Goal: Task Accomplishment & Management: Complete application form

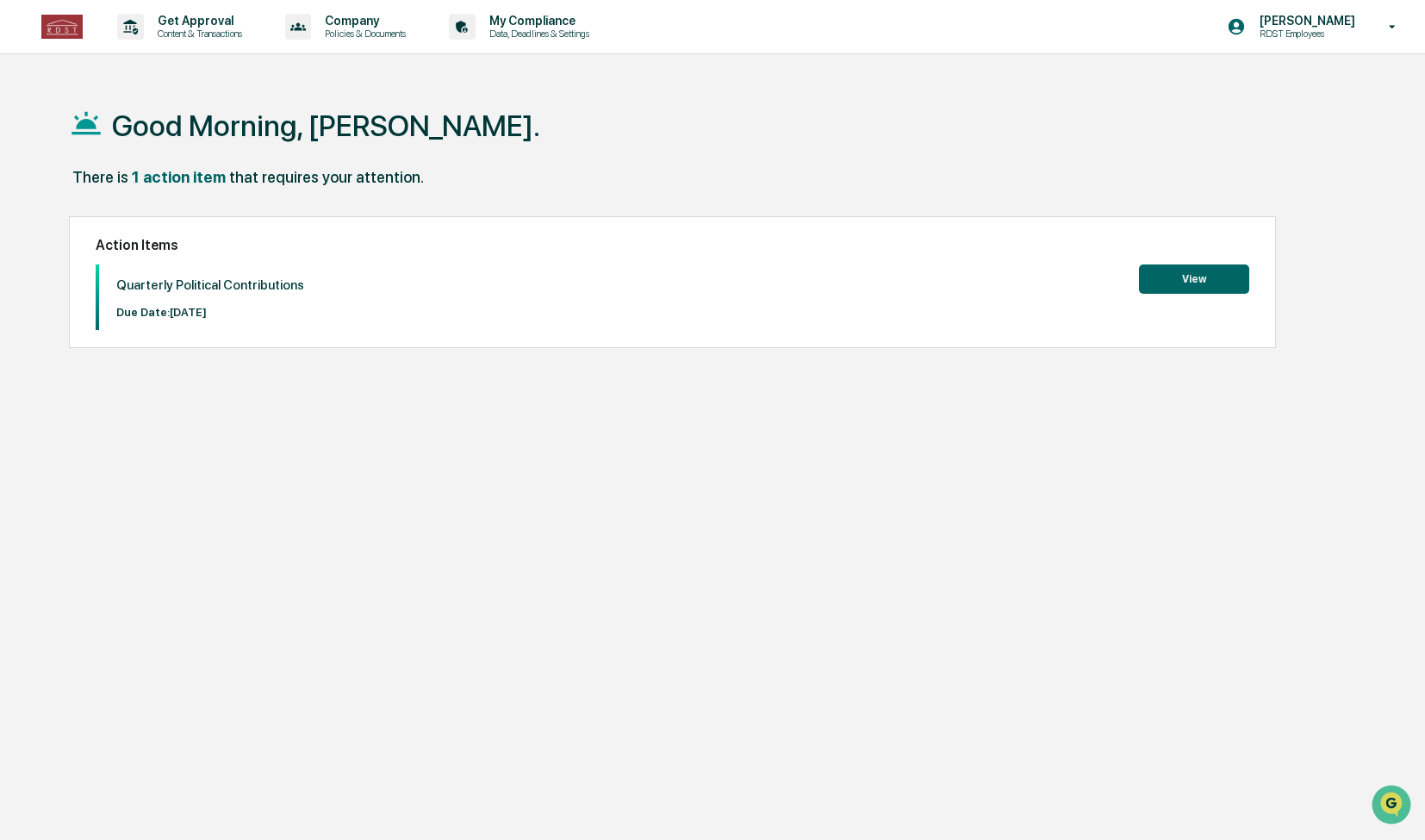
click at [1237, 289] on button "View" at bounding box center [1194, 279] width 110 height 30
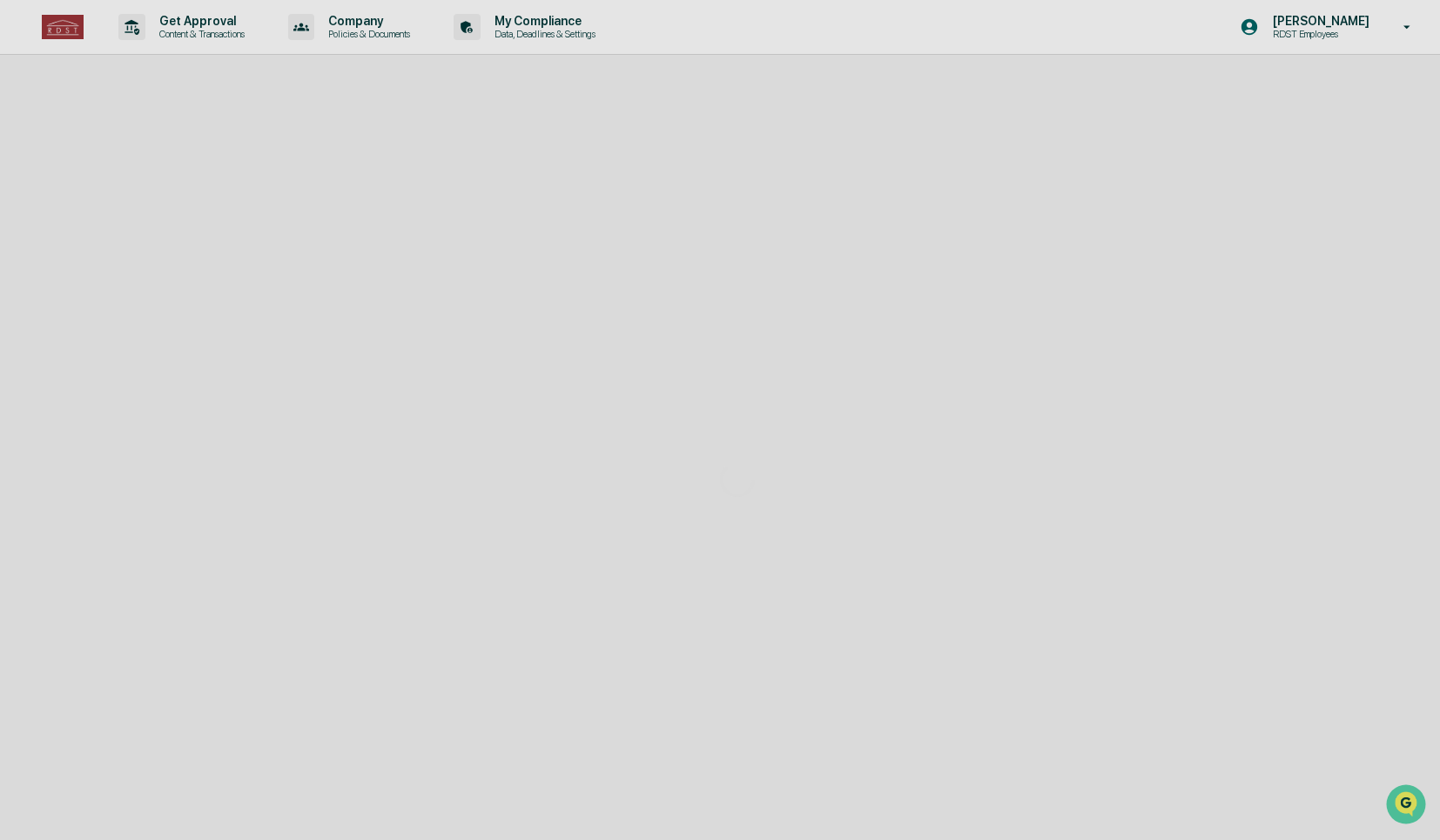
click at [1250, 292] on div at bounding box center [737, 480] width 1475 height 960
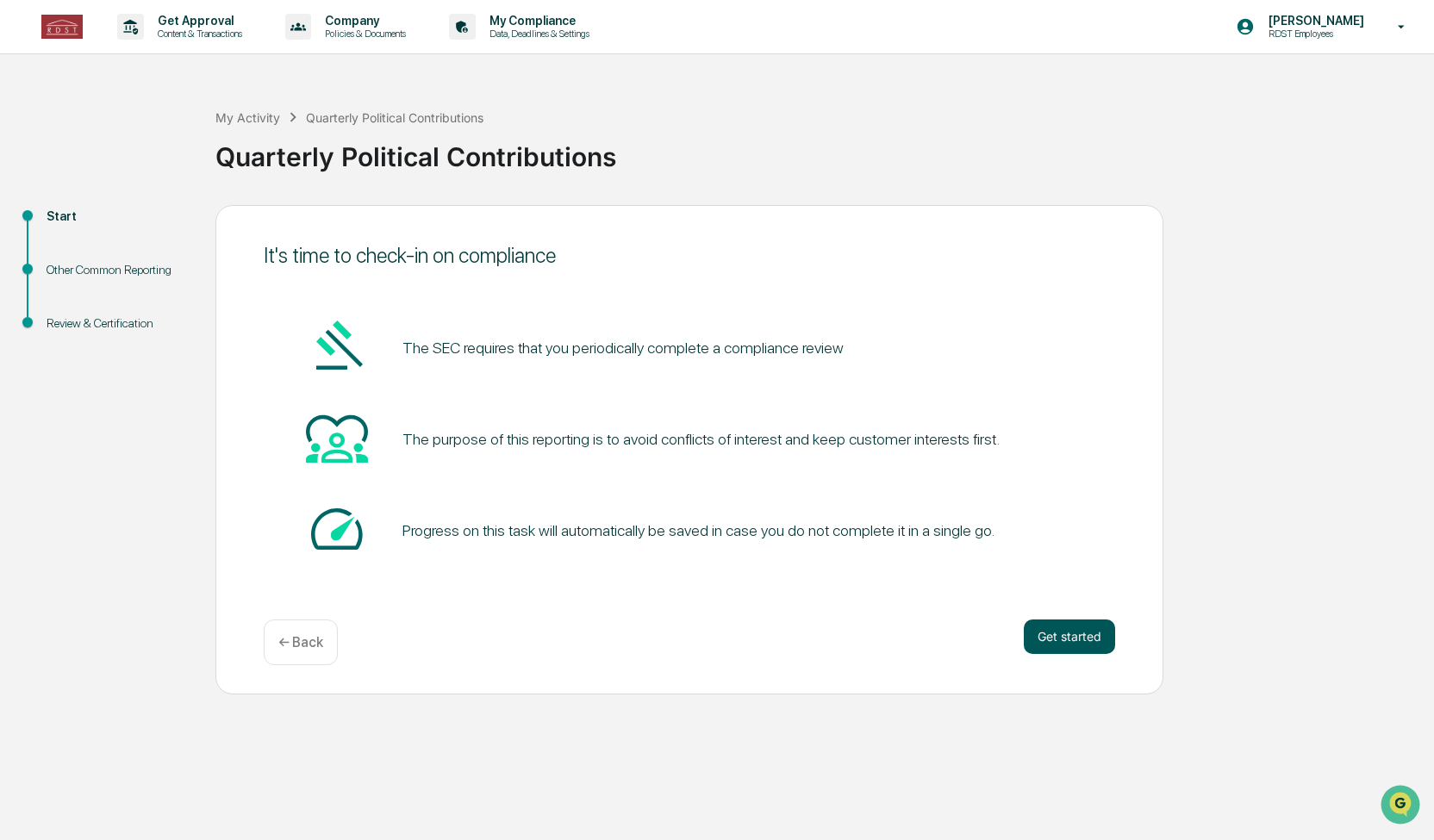
click at [1075, 640] on button "Get started" at bounding box center [1070, 636] width 92 height 34
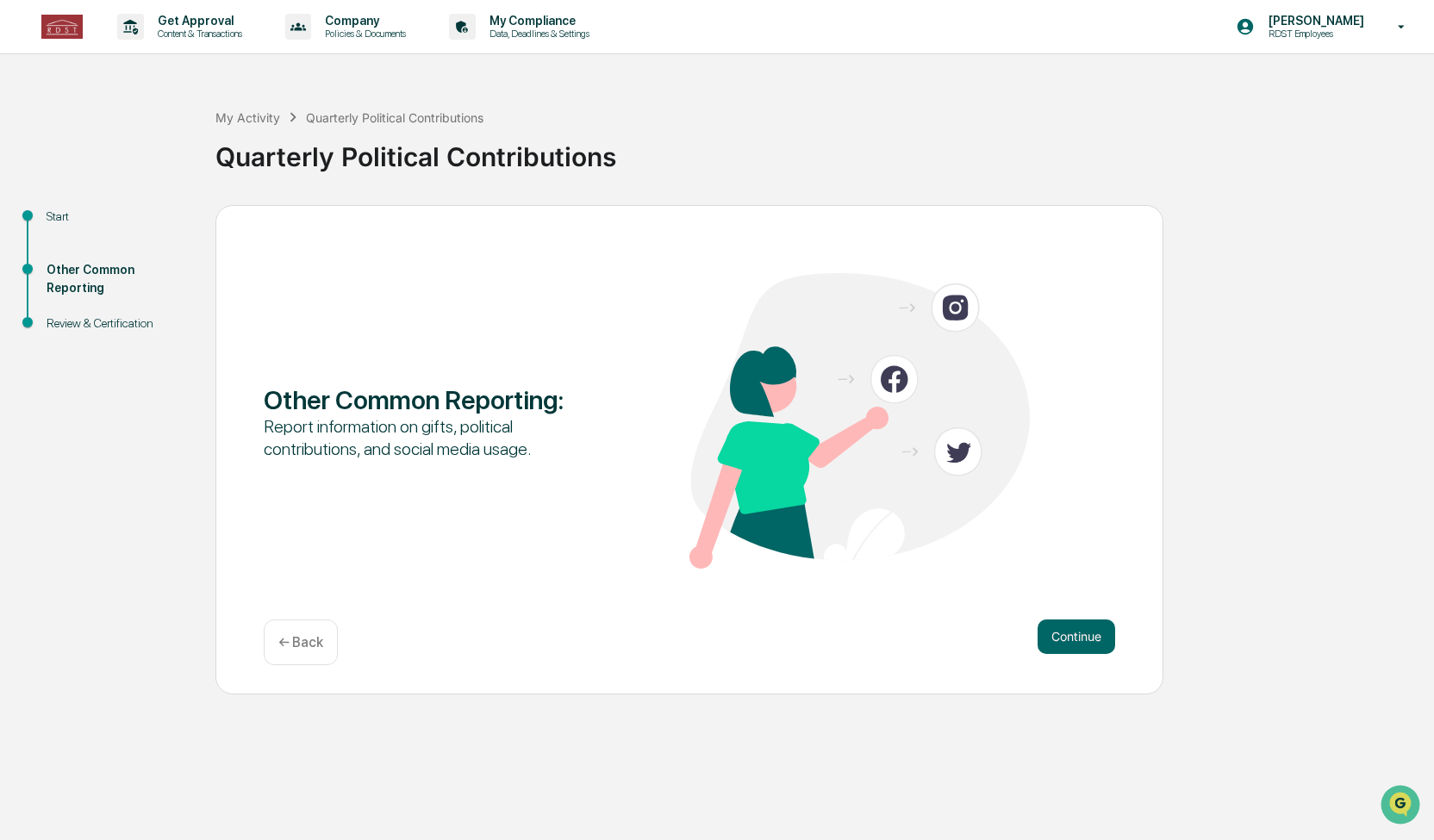
click at [1075, 640] on button "Continue" at bounding box center [1076, 636] width 77 height 34
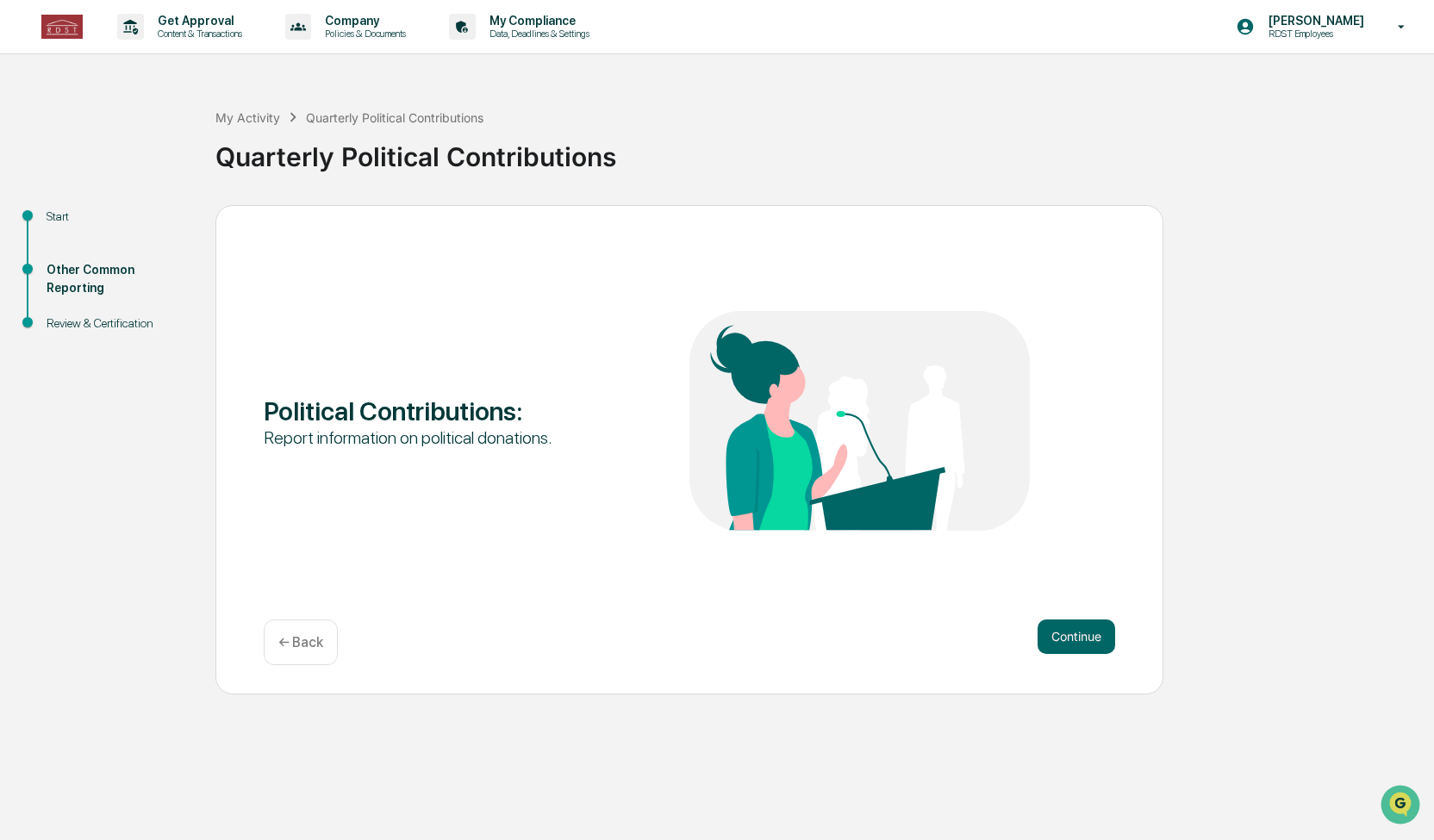
click at [1075, 640] on button "Continue" at bounding box center [1076, 636] width 77 height 34
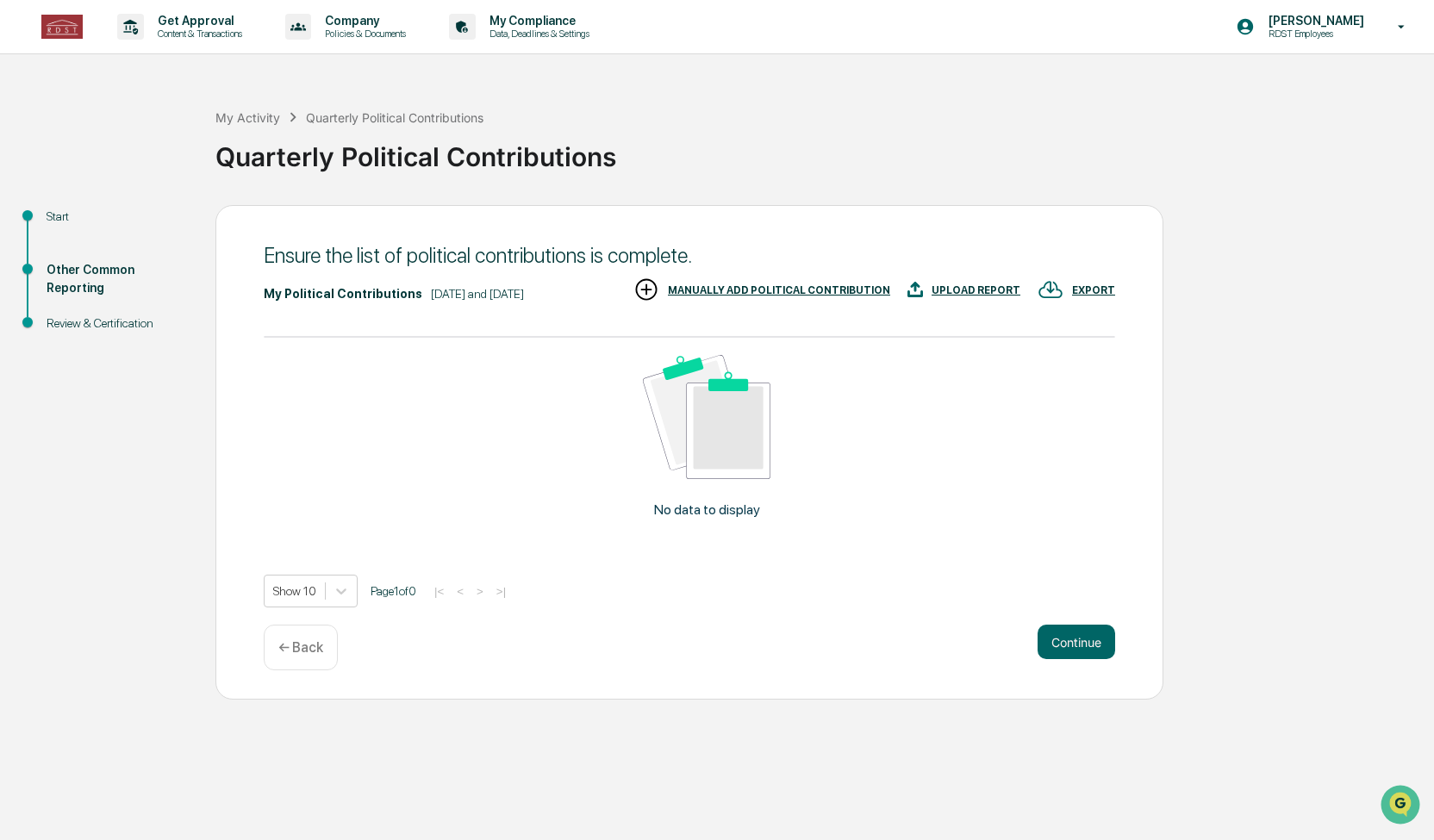
click at [990, 299] on div "UPLOAD REPORT" at bounding box center [964, 291] width 113 height 29
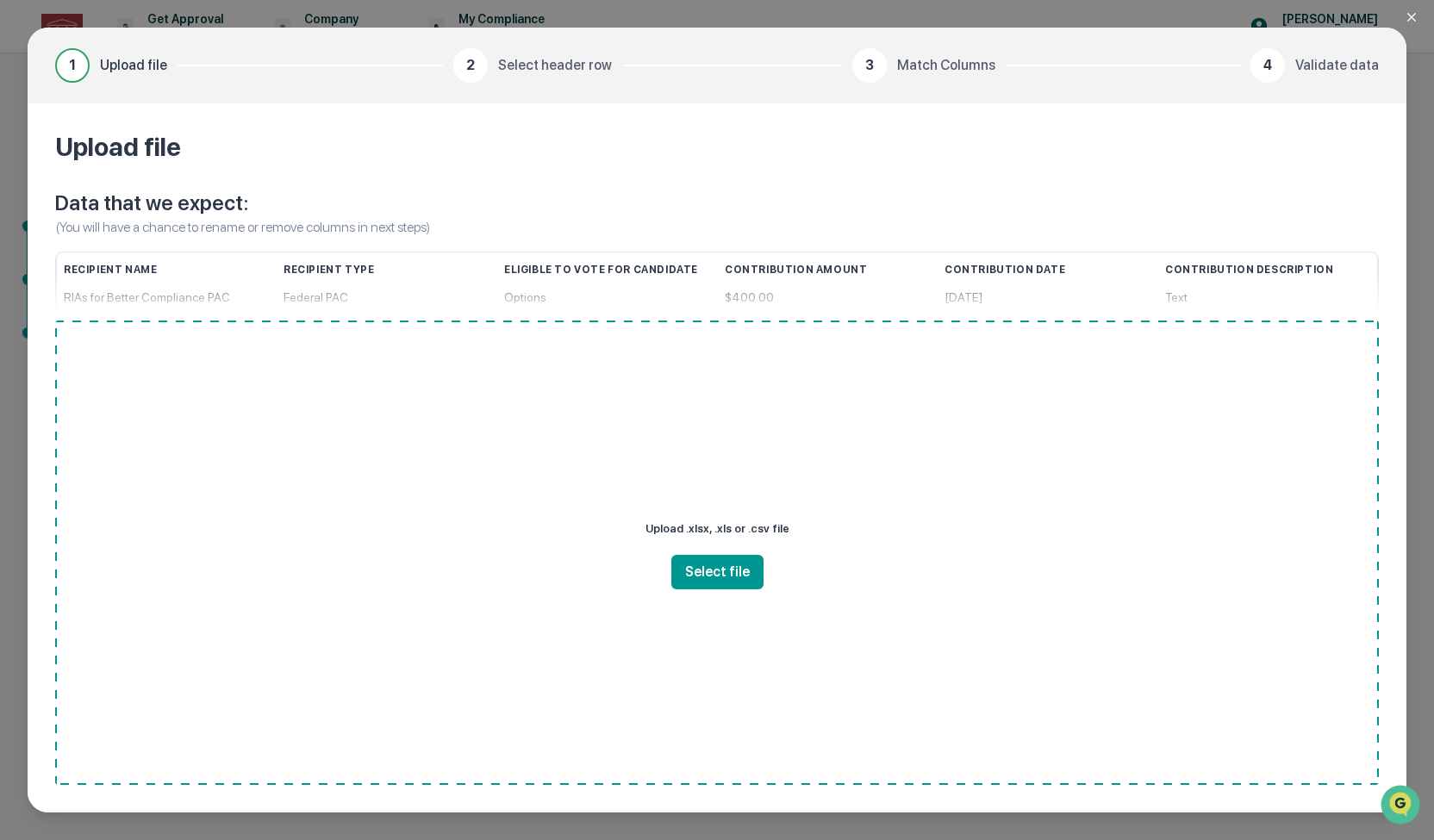
click at [1412, 16] on icon "Close modal" at bounding box center [1411, 17] width 9 height 9
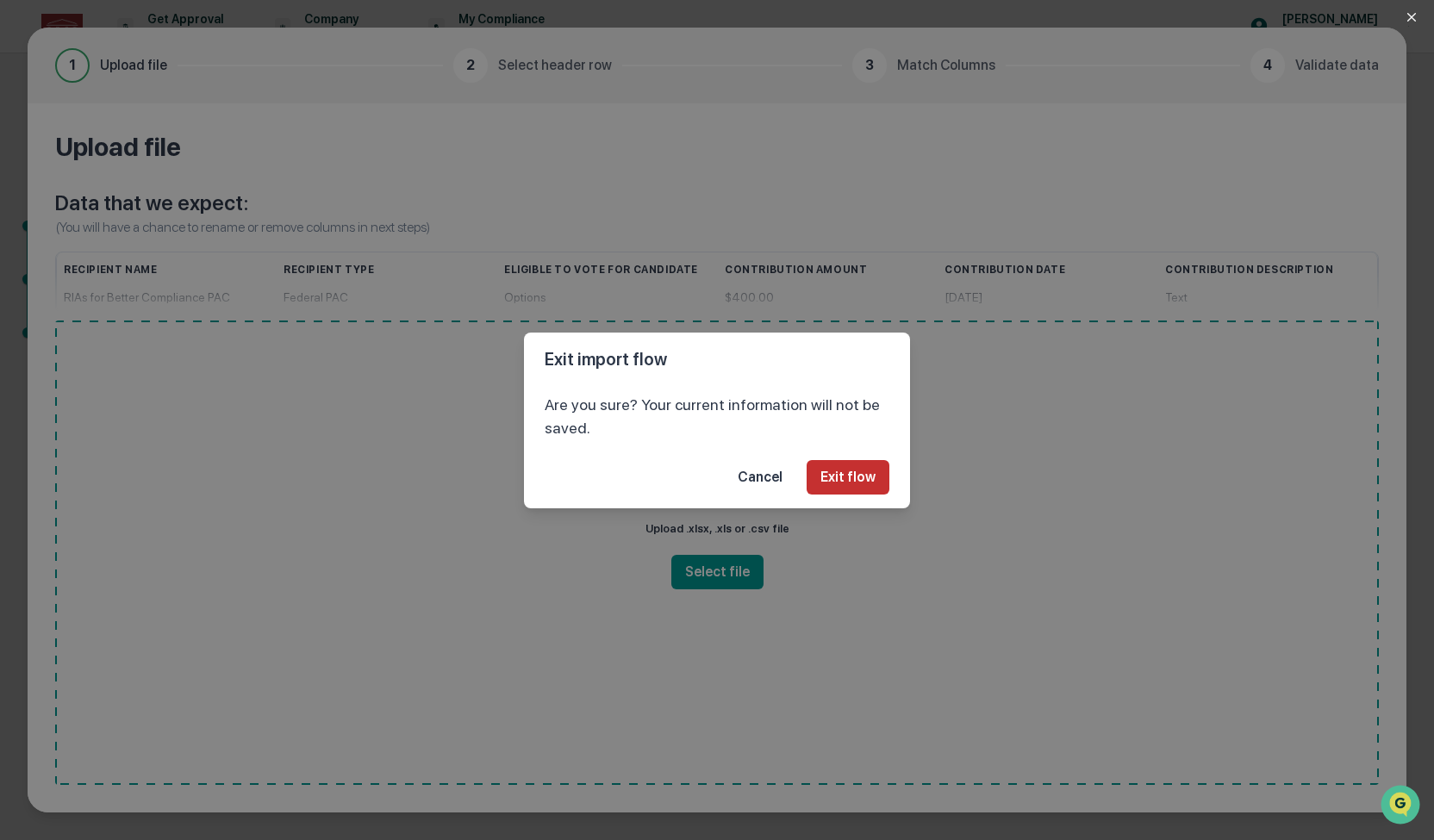
click at [863, 486] on button "Exit flow" at bounding box center [848, 478] width 83 height 34
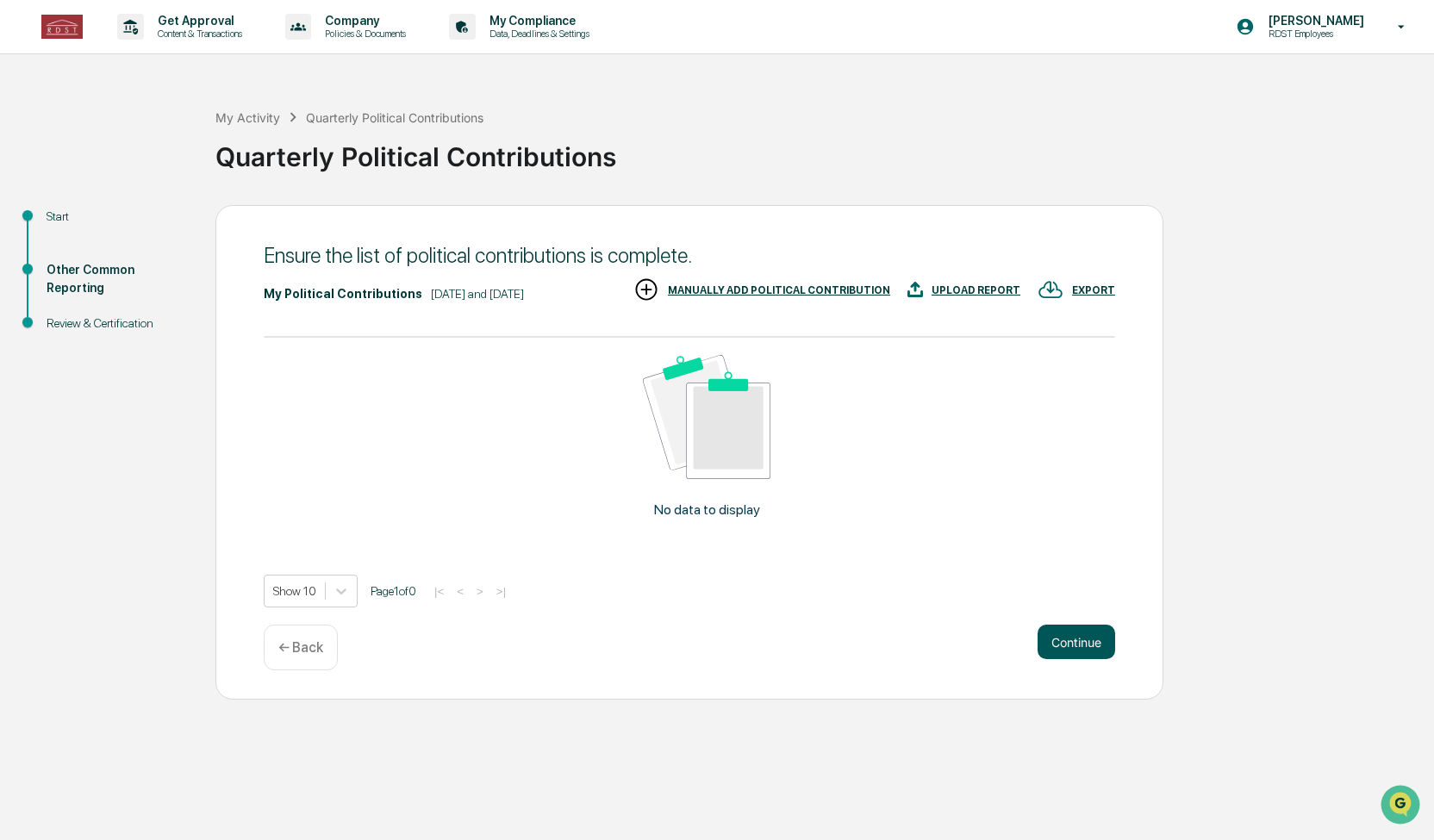
click at [1083, 641] on button "Continue" at bounding box center [1076, 642] width 77 height 34
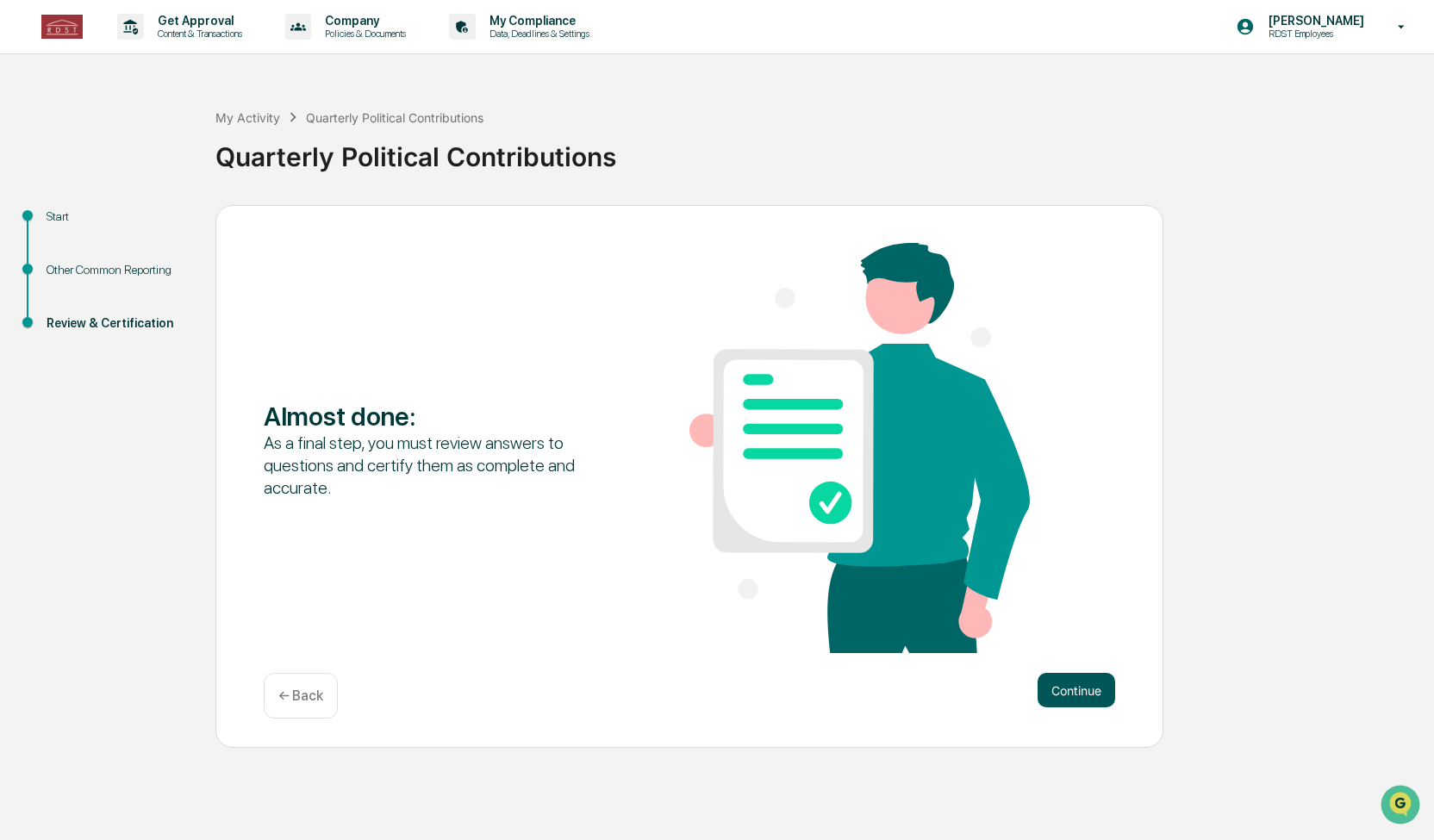
click at [1075, 693] on button "Continue" at bounding box center [1076, 690] width 77 height 34
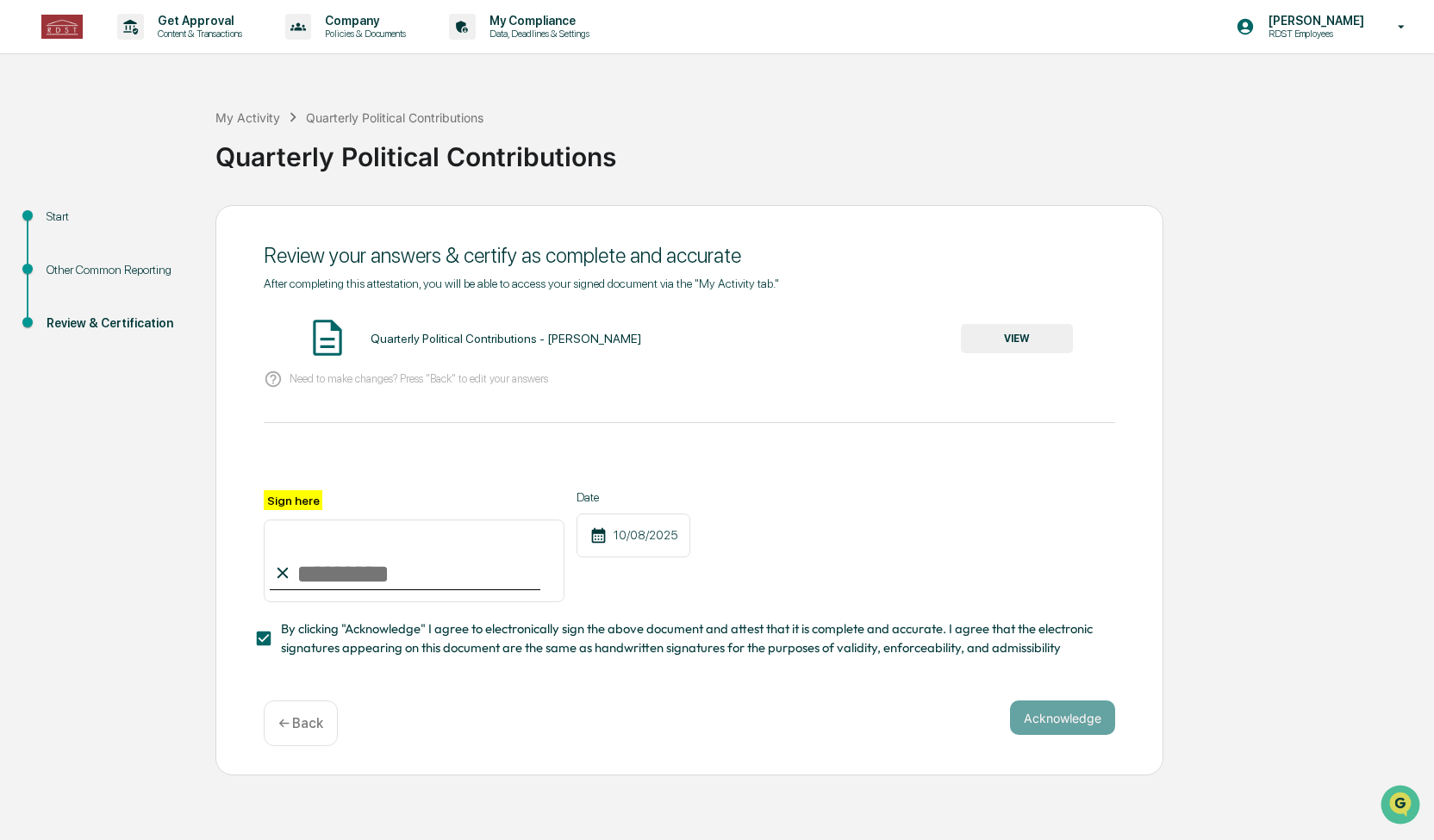
click at [314, 578] on input "Sign here" at bounding box center [414, 561] width 301 height 83
type input "**********"
click at [1068, 730] on button "Acknowledge" at bounding box center [1063, 718] width 105 height 34
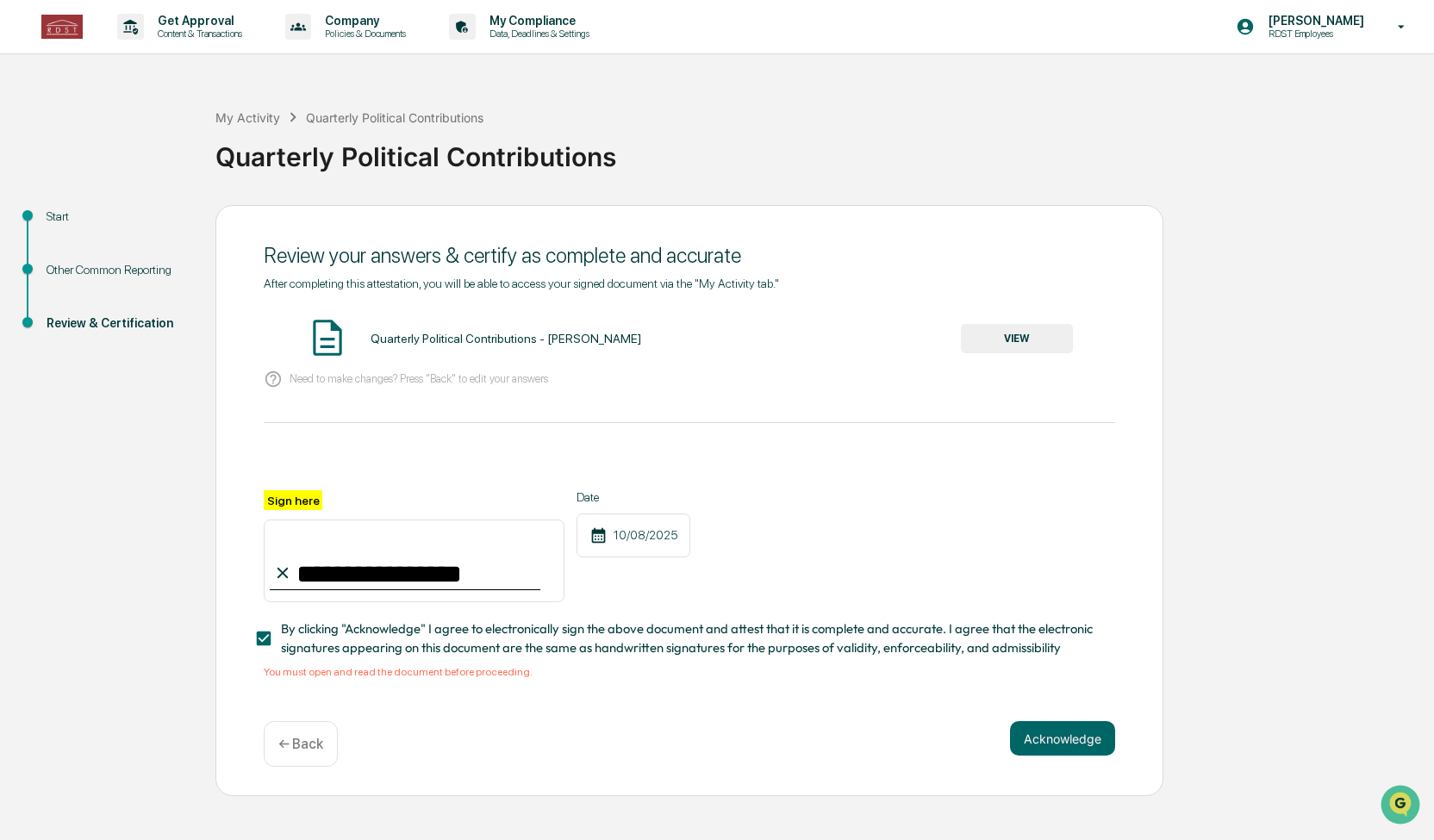
click at [1023, 338] on button "VIEW" at bounding box center [1016, 338] width 112 height 30
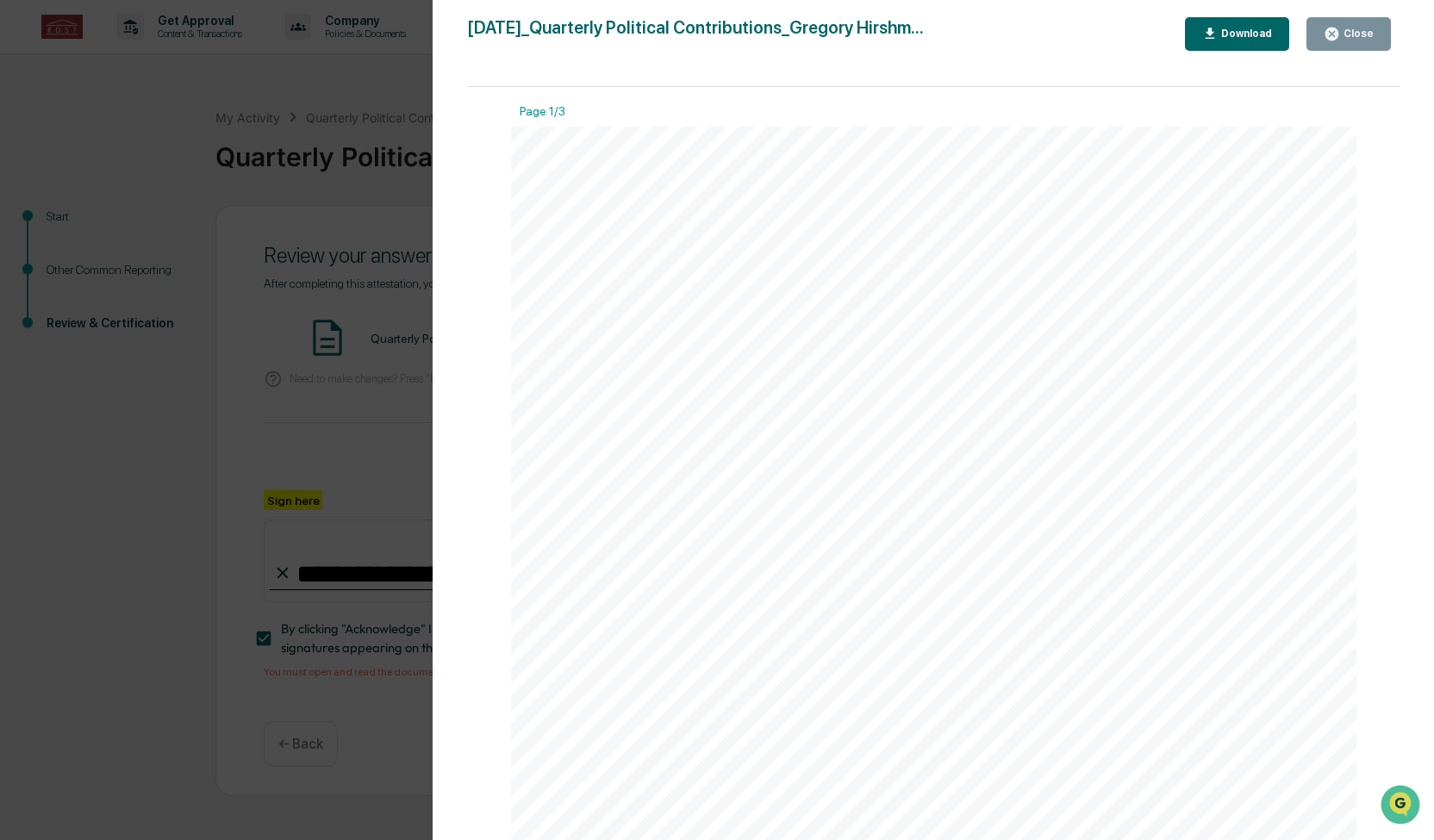
click at [1339, 39] on icon "button" at bounding box center [1332, 33] width 16 height 16
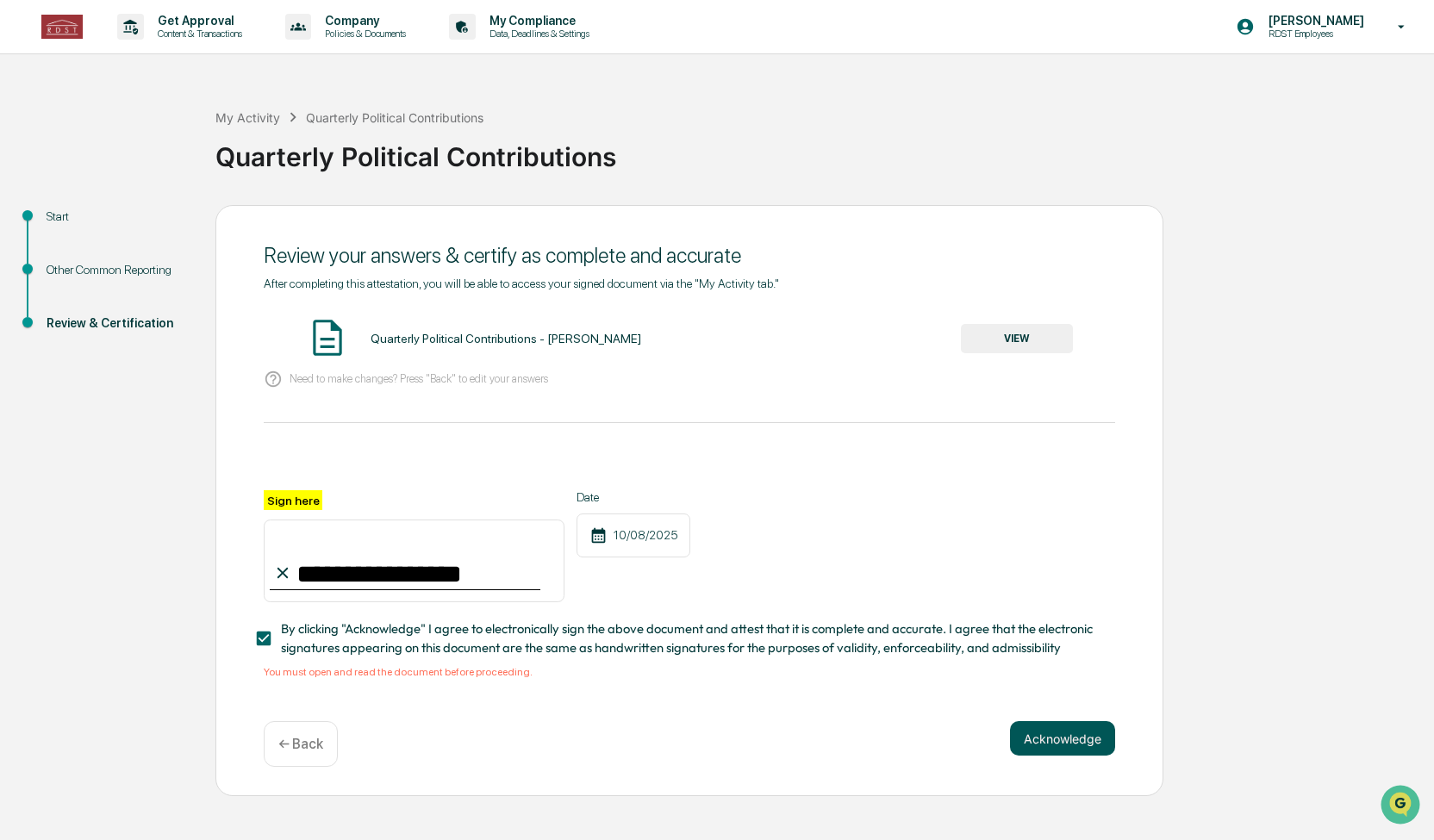
click at [1062, 756] on button "Acknowledge" at bounding box center [1063, 739] width 105 height 34
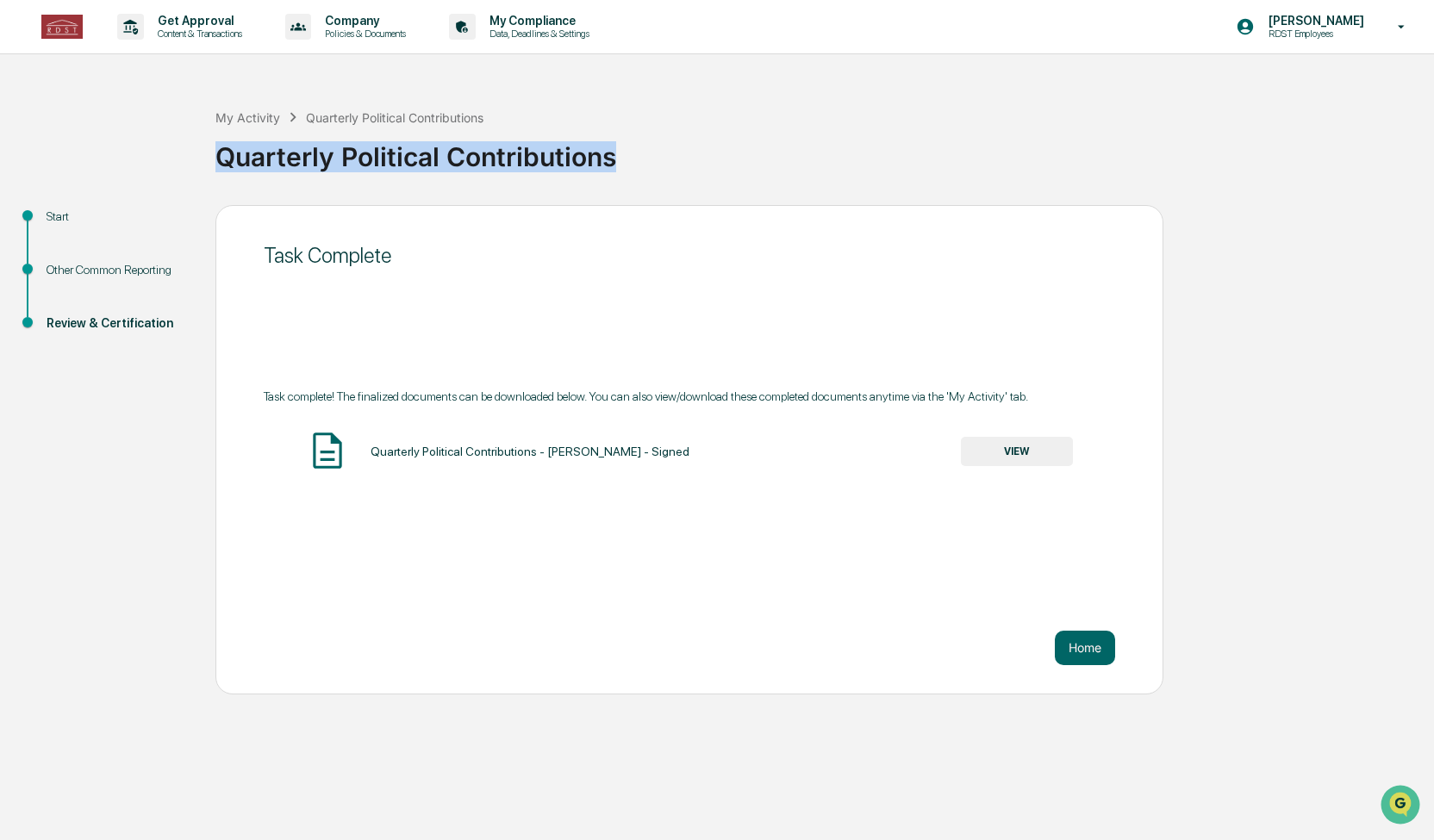
drag, startPoint x: 591, startPoint y: 167, endPoint x: 176, endPoint y: 181, distance: 415.2
click at [176, 181] on div "My Activity Quarterly Political Contributions Quarterly Political Contributions…" at bounding box center [717, 388] width 1434 height 613
copy div "Quarterly Political Contributions"
